Goal: Transaction & Acquisition: Book appointment/travel/reservation

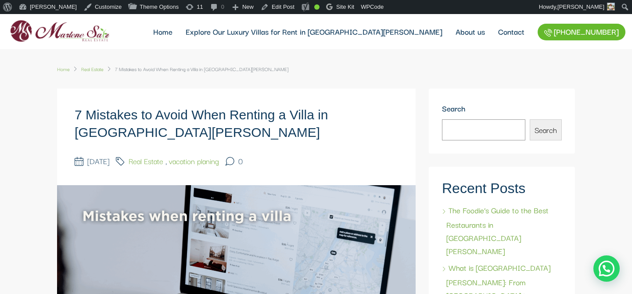
click at [89, 69] on link "Real Estate" at bounding box center [92, 68] width 22 height 13
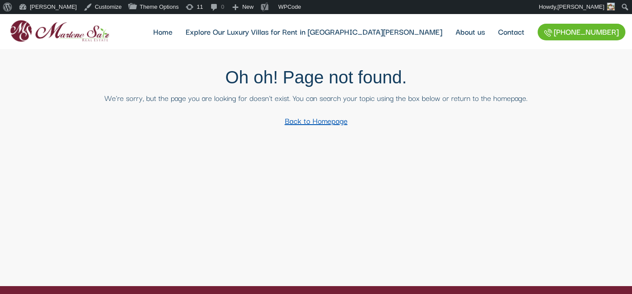
click at [309, 124] on link "Back to Homepage" at bounding box center [316, 121] width 77 height 18
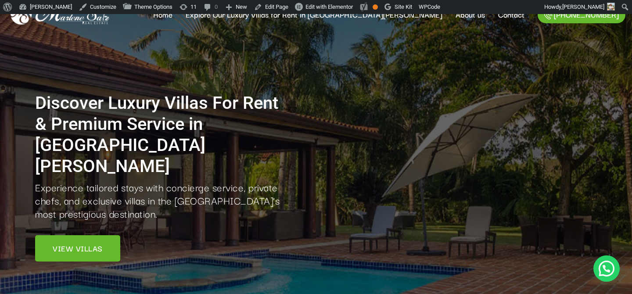
scroll to position [11, 0]
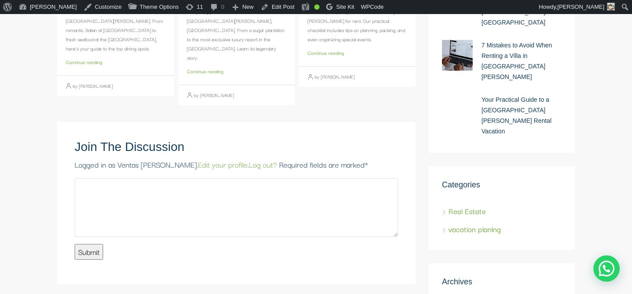
scroll to position [1755, 0]
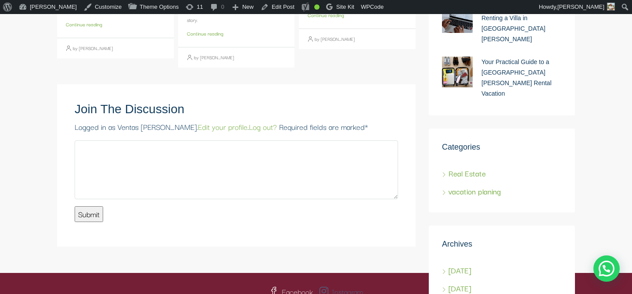
click at [332, 286] on link "Instagram" at bounding box center [341, 292] width 43 height 12
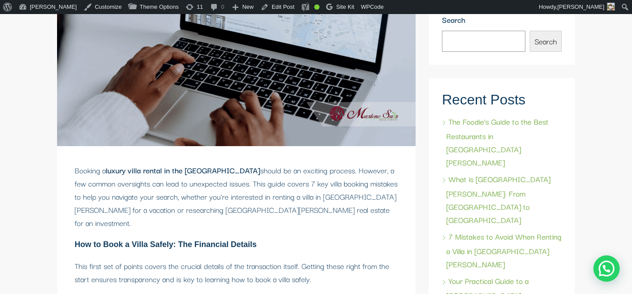
scroll to position [0, 0]
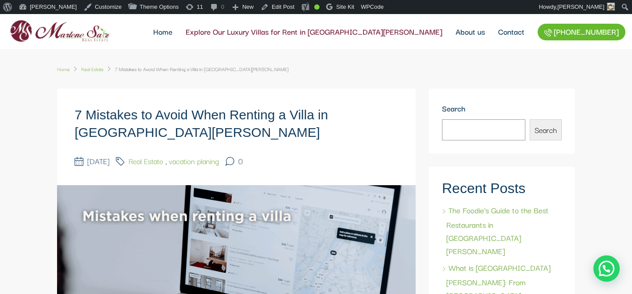
click at [358, 34] on link "Explore Our Luxury Villas for Rent in [GEOGRAPHIC_DATA][PERSON_NAME]" at bounding box center [314, 31] width 270 height 35
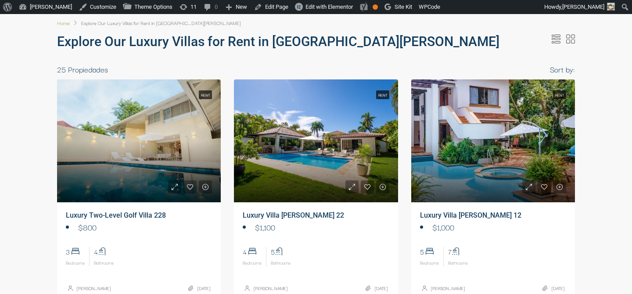
select select
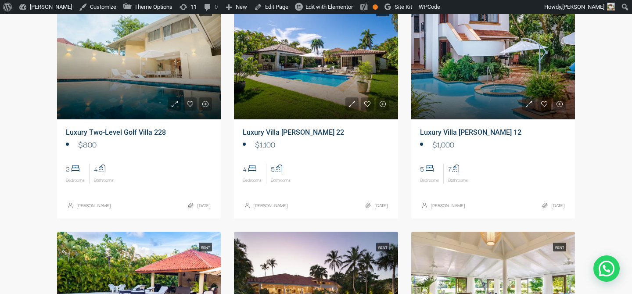
scroll to position [138, 0]
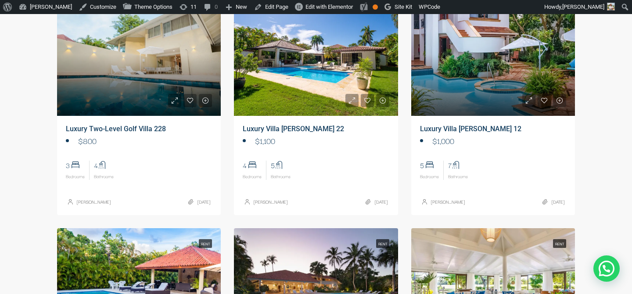
click at [307, 77] on link at bounding box center [316, 54] width 164 height 123
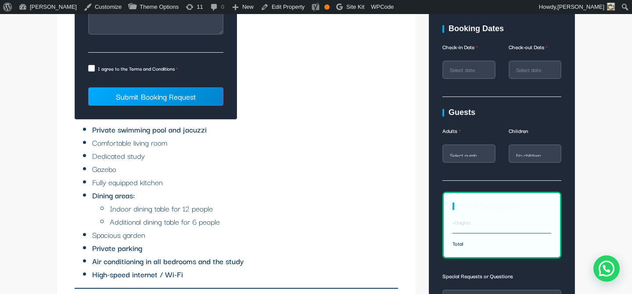
scroll to position [747, 0]
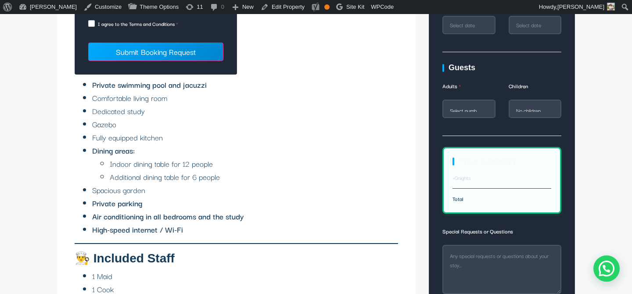
click at [300, 140] on li "Fully equipped kitchen" at bounding box center [245, 137] width 306 height 13
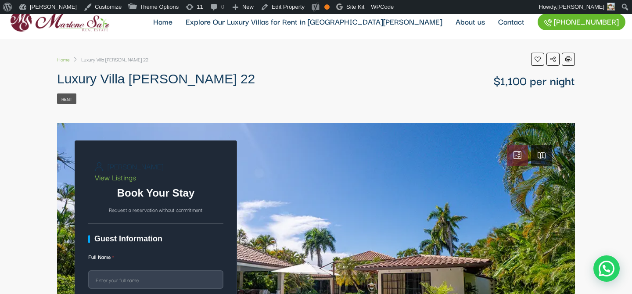
scroll to position [0, 0]
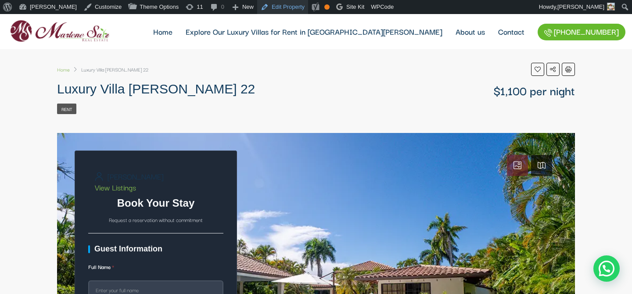
click at [281, 4] on link "Edit Property" at bounding box center [282, 7] width 51 height 14
click at [519, 164] on icon at bounding box center [518, 165] width 8 height 8
click at [466, 108] on div "Rent" at bounding box center [316, 107] width 518 height 13
click at [541, 166] on icon at bounding box center [542, 165] width 8 height 8
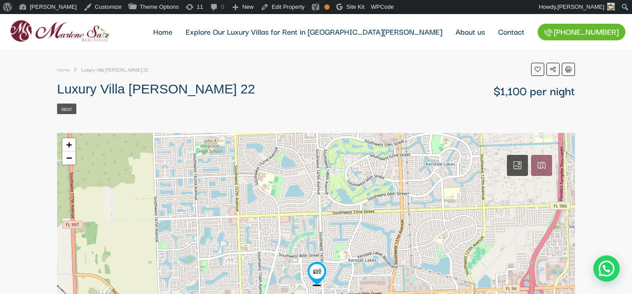
click at [517, 167] on icon at bounding box center [518, 165] width 8 height 8
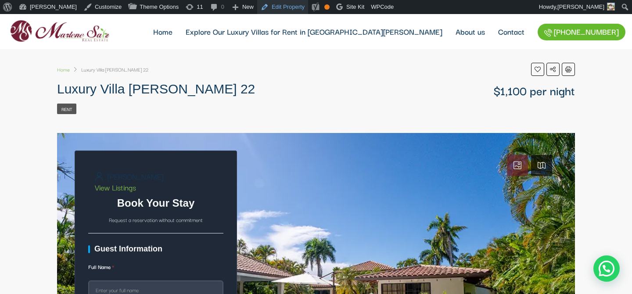
click at [277, 5] on link "Edit Property" at bounding box center [282, 7] width 51 height 14
